Goal: Information Seeking & Learning: Learn about a topic

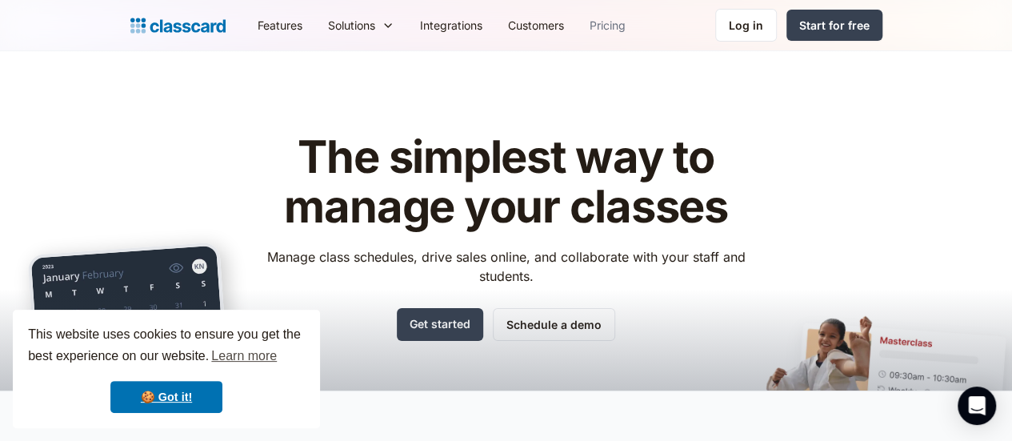
click at [577, 16] on link "Pricing" at bounding box center [608, 25] width 62 height 36
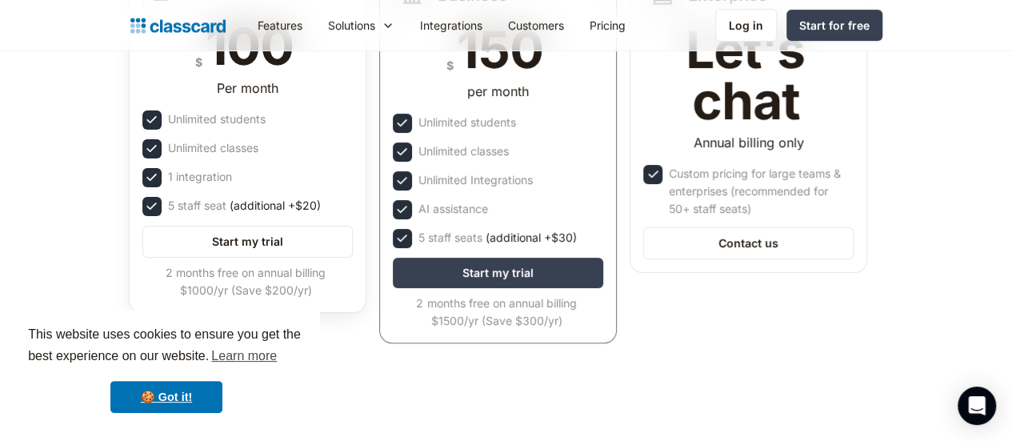
scroll to position [160, 0]
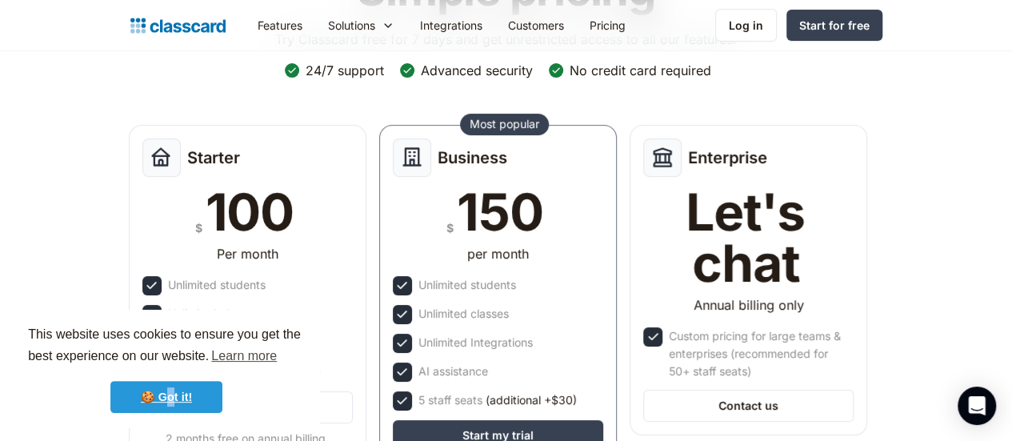
click at [172, 384] on link "🍪 Got it!" at bounding box center [166, 397] width 112 height 32
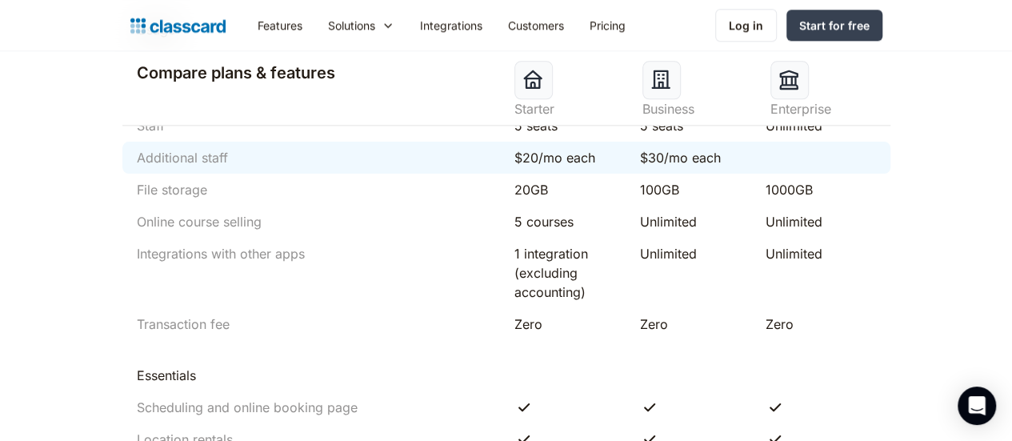
scroll to position [960, 0]
